Goal: Task Accomplishment & Management: Complete application form

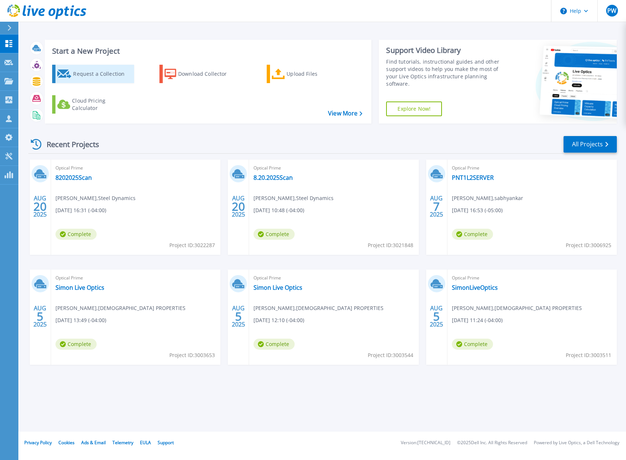
click at [93, 79] on div "Request a Collection" at bounding box center [102, 74] width 59 height 15
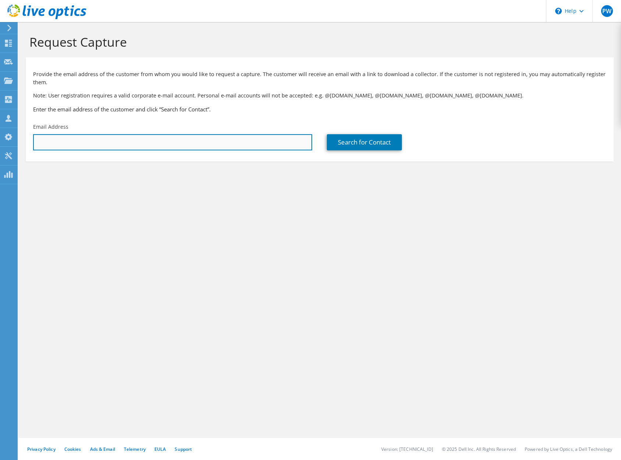
click at [155, 144] on input "text" at bounding box center [172, 142] width 279 height 16
paste input "bmunger@dmainc.com"
type input "bmunger@dmainc.com"
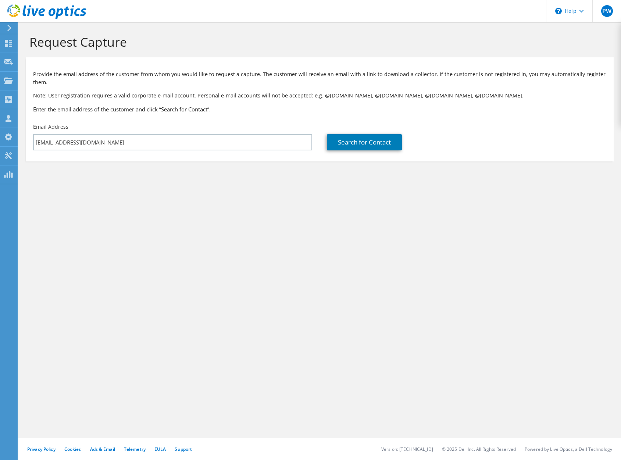
drag, startPoint x: 243, startPoint y: 222, endPoint x: 238, endPoint y: 218, distance: 7.1
click at [244, 222] on div "Request Capture Provide the email address of the customer from whom you would l…" at bounding box center [319, 241] width 602 height 438
click at [373, 144] on link "Search for Contact" at bounding box center [364, 142] width 75 height 16
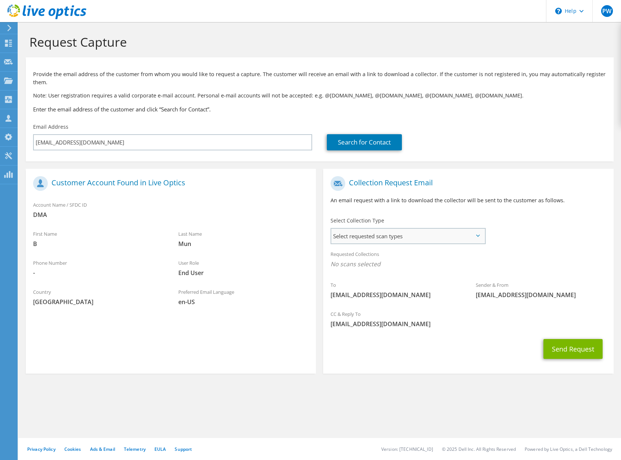
click at [460, 230] on span "Select requested scan types" at bounding box center [407, 236] width 153 height 15
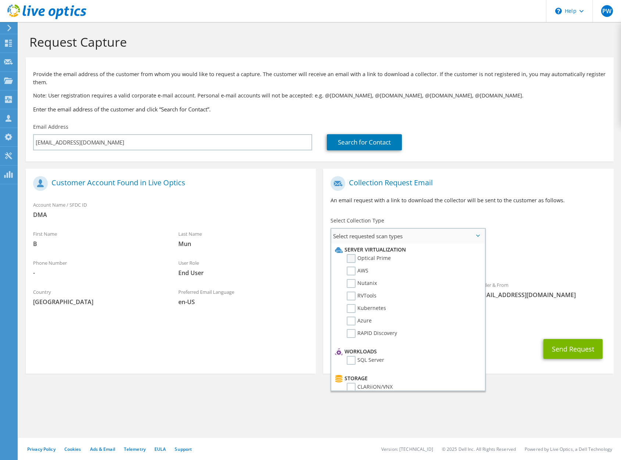
click at [355, 259] on label "Optical Prime" at bounding box center [369, 258] width 44 height 9
click at [0, 0] on input "Optical Prime" at bounding box center [0, 0] width 0 height 0
click at [353, 295] on label "RVTools" at bounding box center [362, 295] width 30 height 9
click at [0, 0] on input "RVTools" at bounding box center [0, 0] width 0 height 0
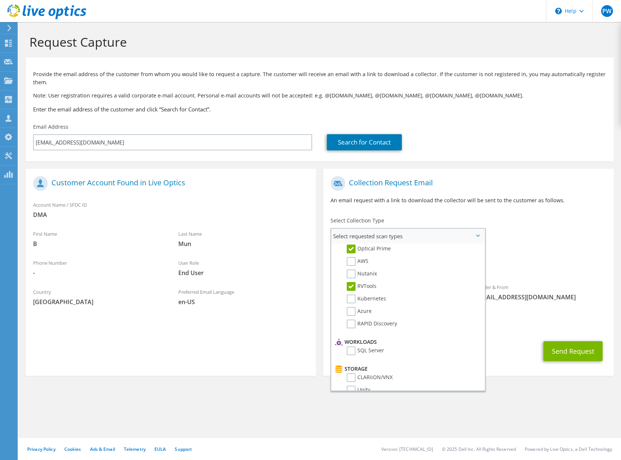
scroll to position [26, 0]
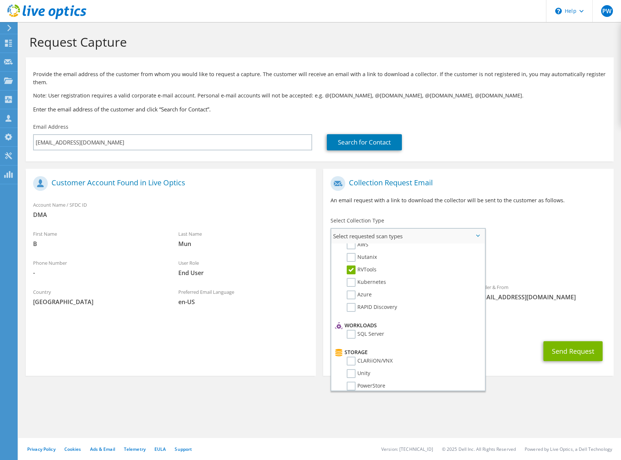
click at [346, 336] on li "SQL Server" at bounding box center [406, 336] width 147 height 12
click at [349, 335] on label "SQL Server" at bounding box center [365, 334] width 37 height 9
click at [0, 0] on input "SQL Server" at bounding box center [0, 0] width 0 height 0
click at [350, 365] on label "Pure" at bounding box center [358, 362] width 22 height 9
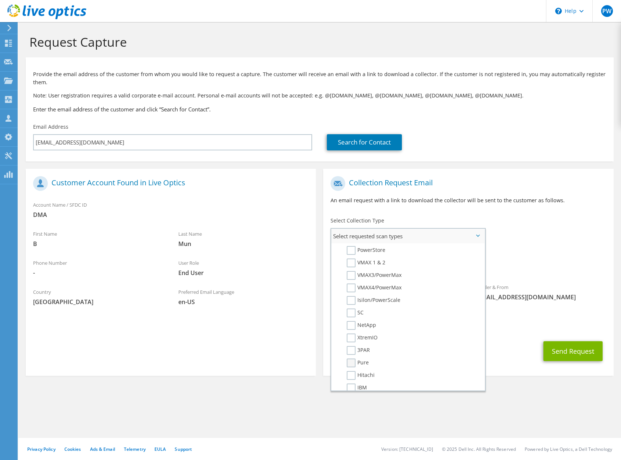
click at [0, 0] on input "Pure" at bounding box center [0, 0] width 0 height 0
click at [352, 351] on label "Veeam" at bounding box center [360, 349] width 27 height 9
click at [0, 0] on input "Veeam" at bounding box center [0, 0] width 0 height 0
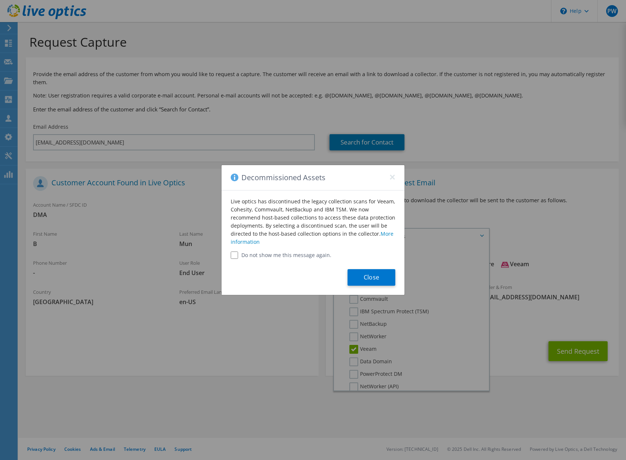
click at [309, 255] on label "Do not show me this message again." at bounding box center [313, 254] width 165 height 7
click at [375, 284] on button "Close" at bounding box center [372, 277] width 48 height 17
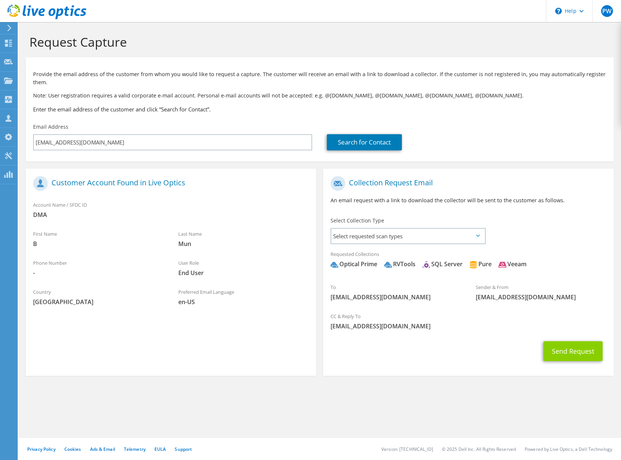
click at [562, 352] on button "Send Request" at bounding box center [572, 351] width 59 height 20
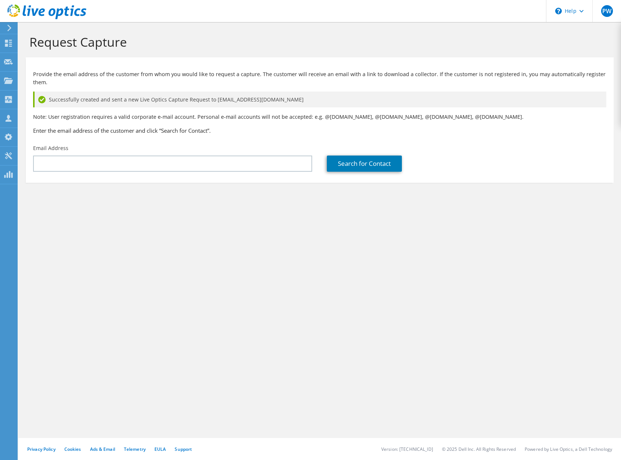
click at [294, 39] on h1 "Request Capture" at bounding box center [317, 41] width 577 height 15
click at [4, 46] on icon at bounding box center [8, 43] width 9 height 7
